Goal: Find specific page/section: Find specific page/section

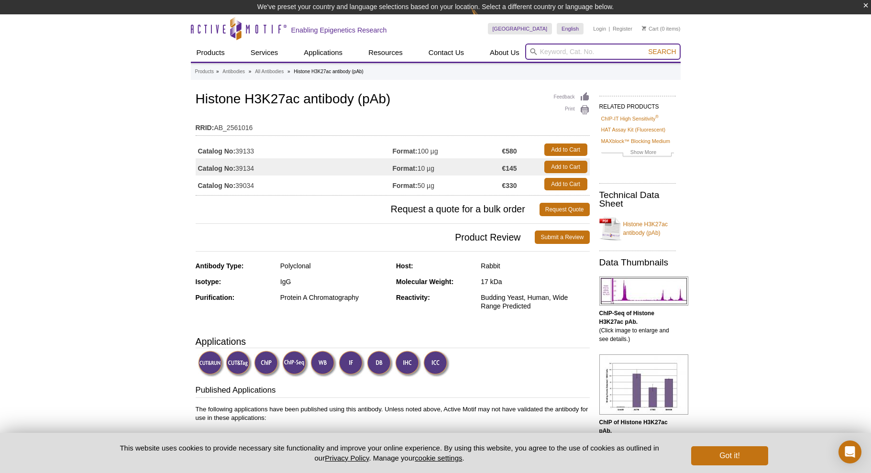
click at [556, 53] on input "search" at bounding box center [602, 52] width 155 height 16
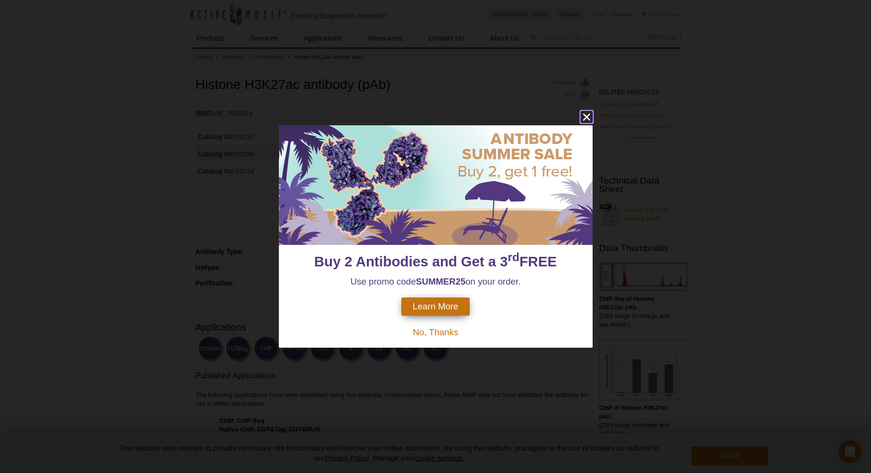
click at [584, 114] on icon "close" at bounding box center [586, 117] width 7 height 7
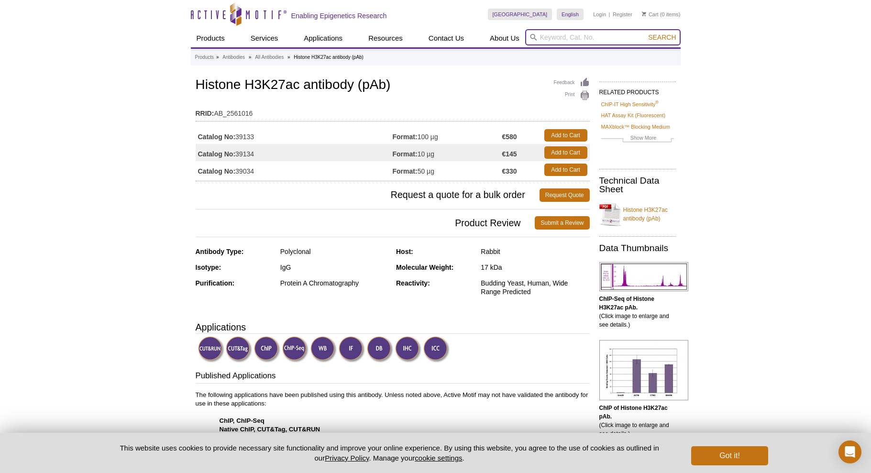
click at [606, 40] on input "search" at bounding box center [602, 37] width 155 height 16
type input "61638"
click at [645, 33] on button "Search" at bounding box center [661, 37] width 33 height 9
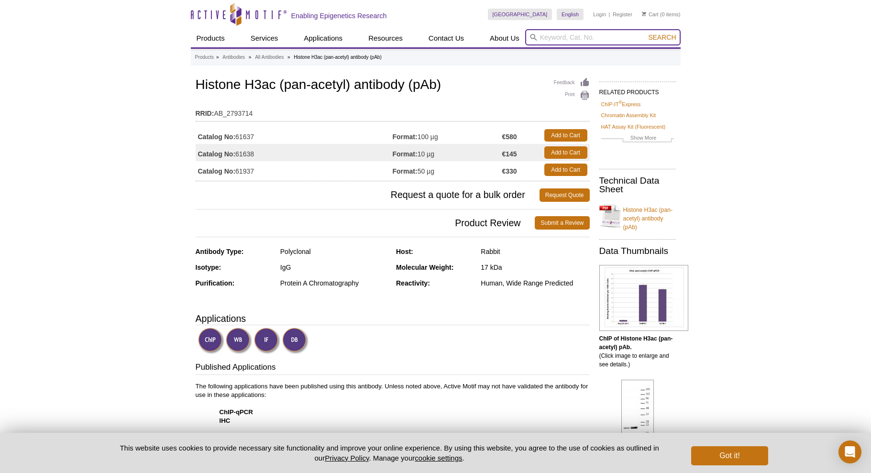
click at [575, 38] on input "search" at bounding box center [602, 37] width 155 height 16
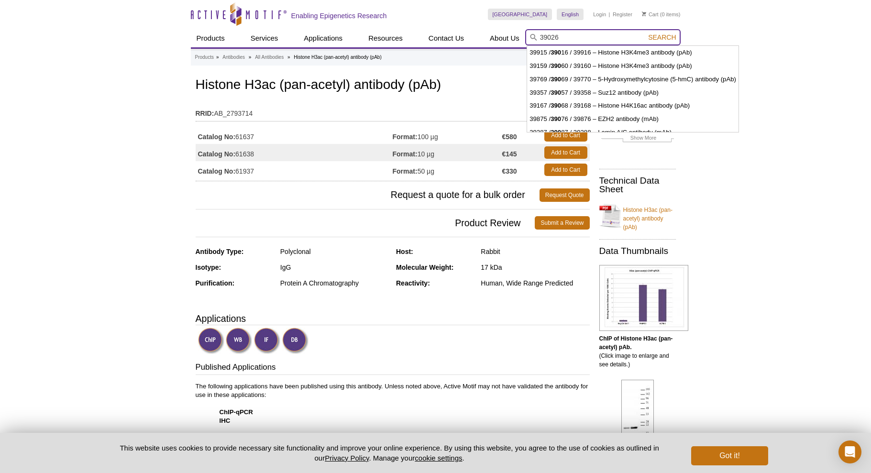
type input "39026"
click at [645, 33] on button "Search" at bounding box center [661, 37] width 33 height 9
